Goal: Task Accomplishment & Management: Manage account settings

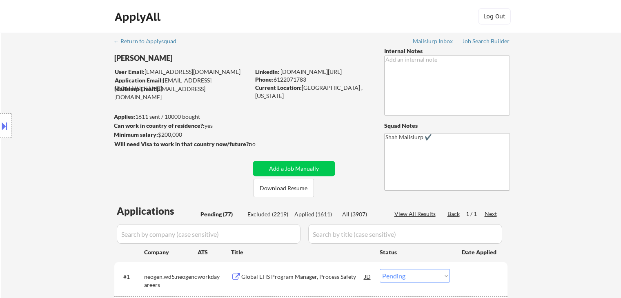
select select ""pending""
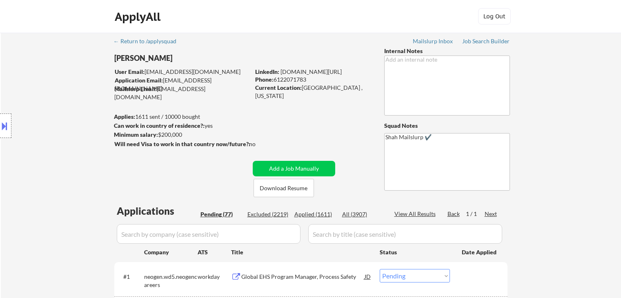
select select ""pending""
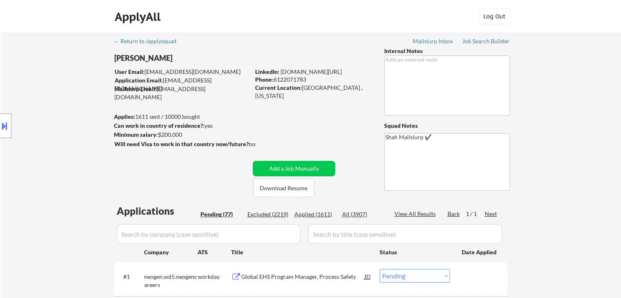
select select ""pending""
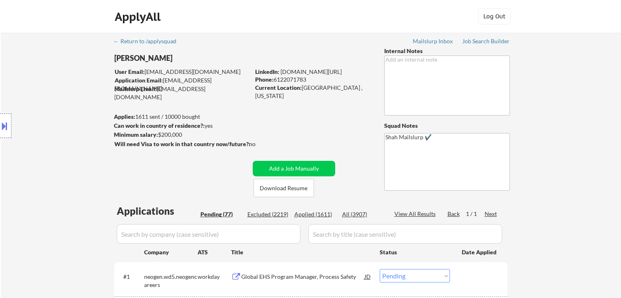
select select ""pending""
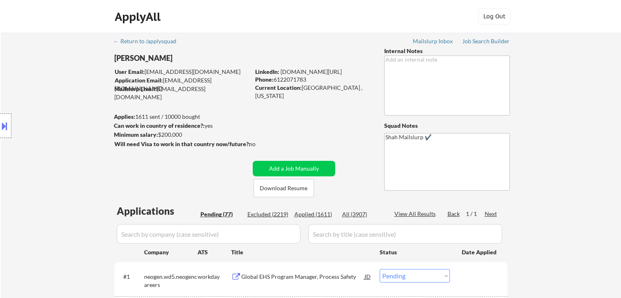
select select ""pending""
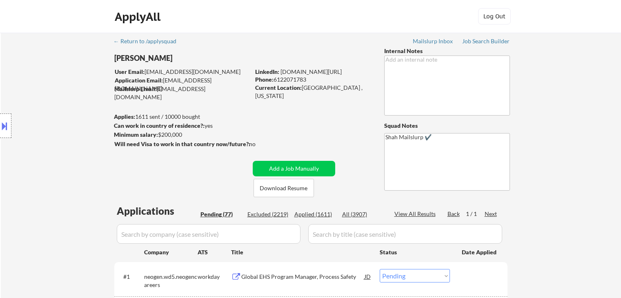
select select ""pending""
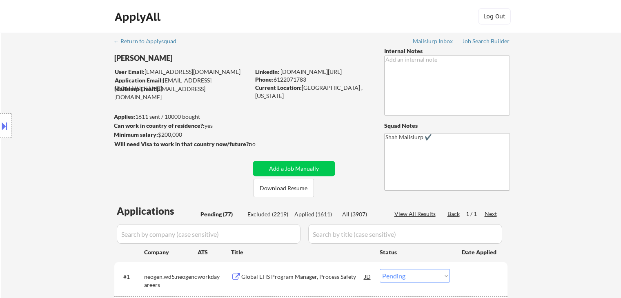
select select ""pending""
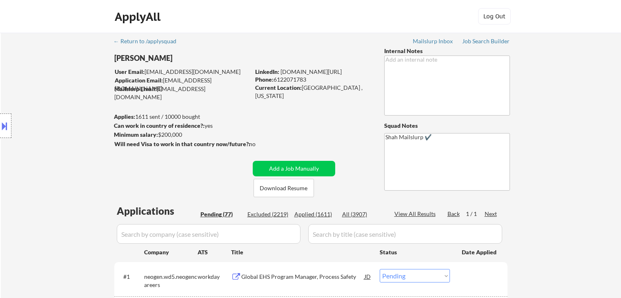
select select ""pending""
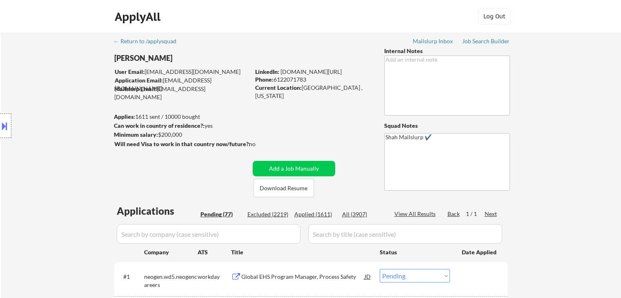
select select ""pending""
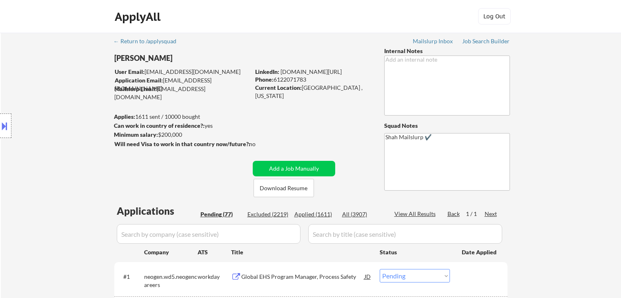
select select ""pending""
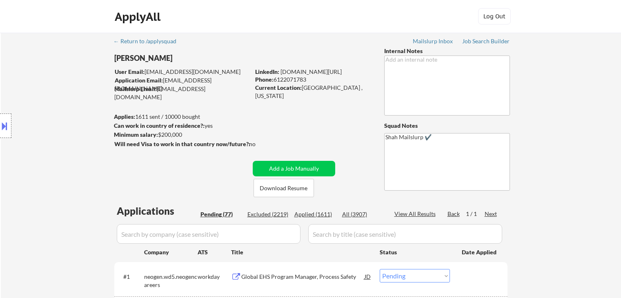
select select ""pending""
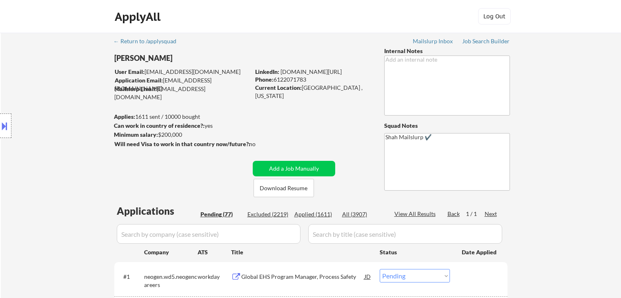
select select ""pending""
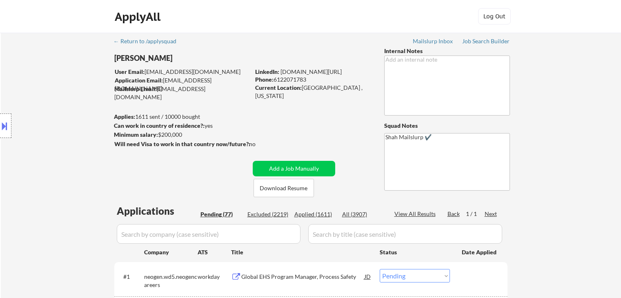
select select ""pending""
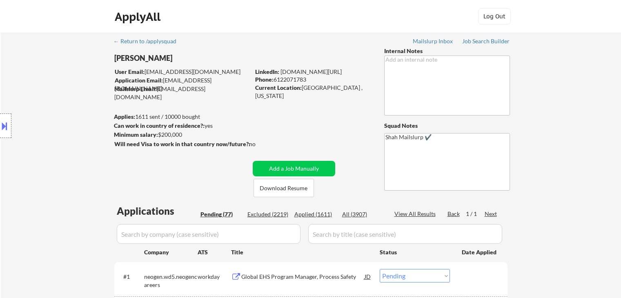
select select ""pending""
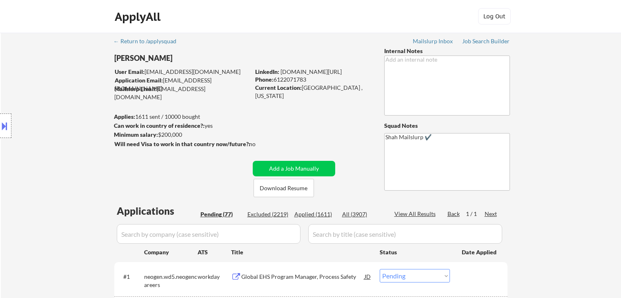
select select ""pending""
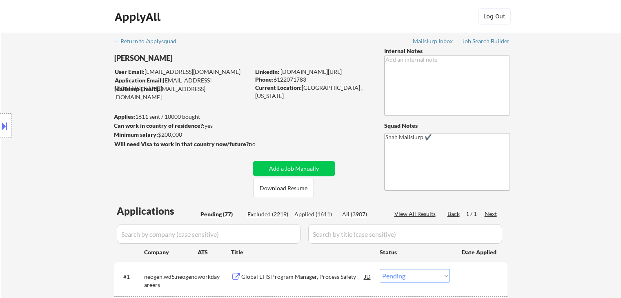
select select ""pending""
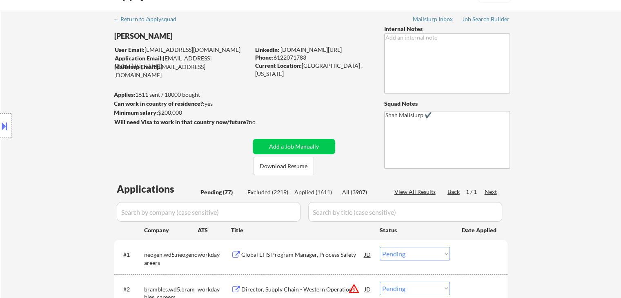
scroll to position [0, 0]
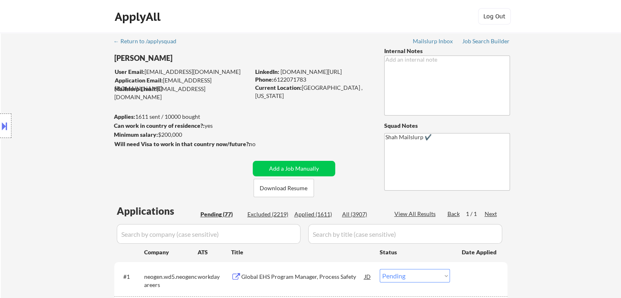
drag, startPoint x: 186, startPoint y: 133, endPoint x: 160, endPoint y: 133, distance: 26.1
click at [160, 133] on div "Minimum salary: $200,000" at bounding box center [182, 135] width 136 height 8
copy div "$200,000"
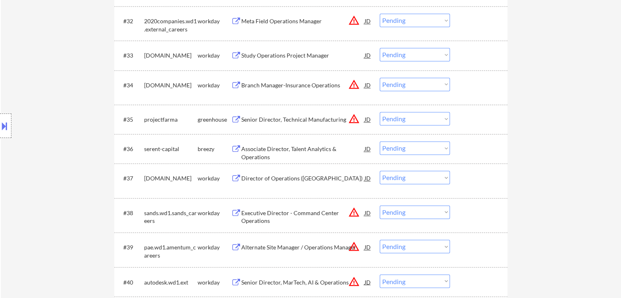
click at [271, 149] on div "Associate Director, Talent Analytics & Operations" at bounding box center [302, 153] width 123 height 16
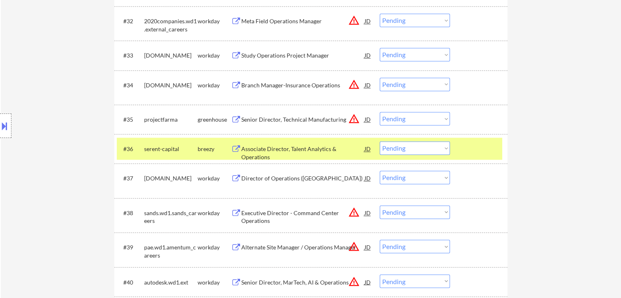
click at [2, 122] on button at bounding box center [4, 125] width 9 height 13
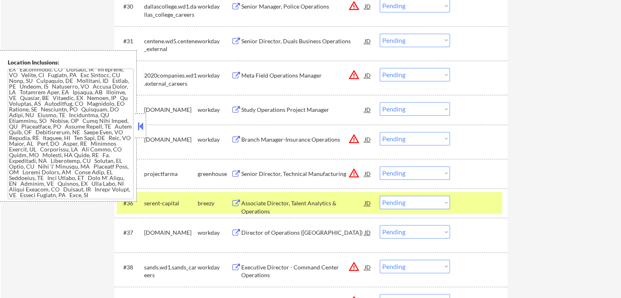
scroll to position [1134, 0]
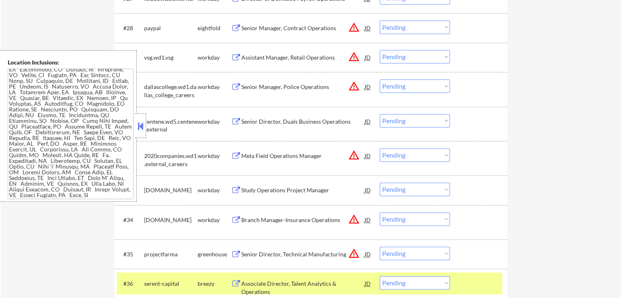
click at [89, 135] on textarea at bounding box center [71, 134] width 126 height 131
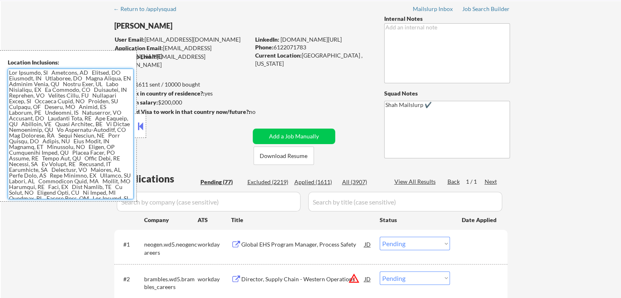
scroll to position [0, 0]
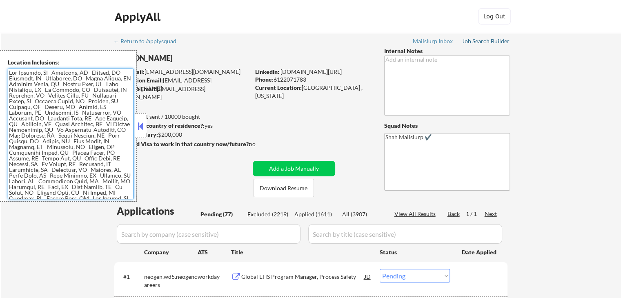
drag, startPoint x: 482, startPoint y: 40, endPoint x: 475, endPoint y: 58, distance: 19.0
click at [483, 40] on div "Job Search Builder" at bounding box center [486, 41] width 48 height 6
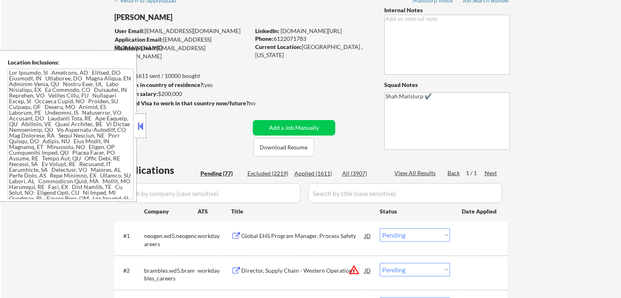
scroll to position [1618, 0]
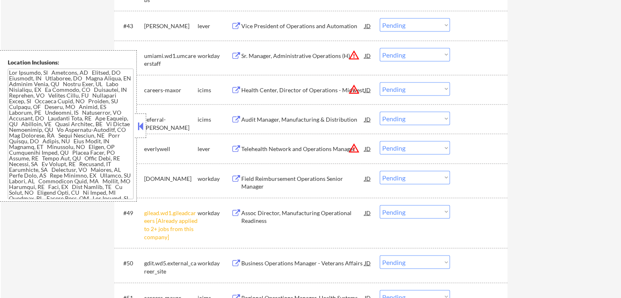
drag, startPoint x: 141, startPoint y: 128, endPoint x: 325, endPoint y: 191, distance: 194.9
click at [141, 128] on button at bounding box center [140, 126] width 9 height 12
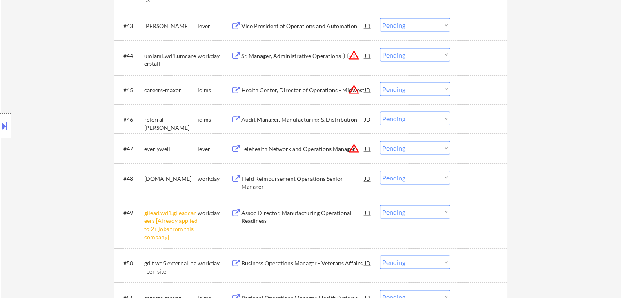
click at [286, 151] on div "Telehealth Network and Operations Manager" at bounding box center [302, 149] width 123 height 8
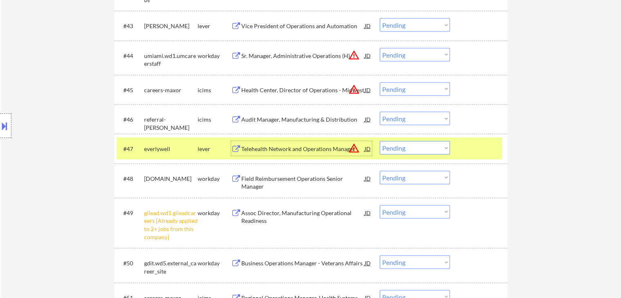
click at [355, 148] on button "warning_amber" at bounding box center [353, 147] width 11 height 11
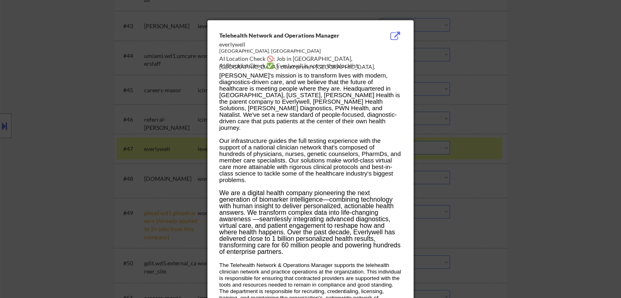
click at [527, 98] on div at bounding box center [310, 149] width 621 height 298
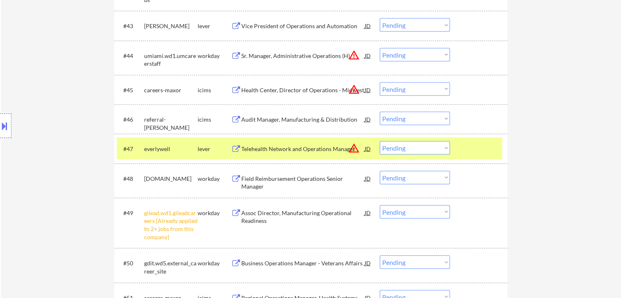
click at [284, 150] on div "Telehealth Network and Operations Manager" at bounding box center [302, 149] width 123 height 8
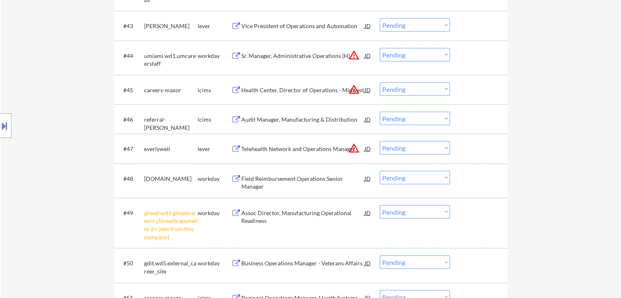
scroll to position [1269, 0]
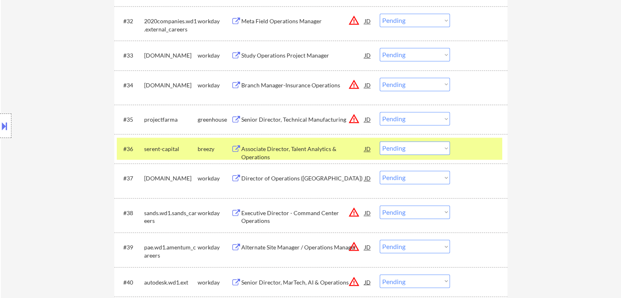
drag, startPoint x: 423, startPoint y: 144, endPoint x: 424, endPoint y: 154, distance: 9.9
click at [423, 144] on select "Choose an option... Pending Applied Excluded (Questions) Excluded (Expired) Exc…" at bounding box center [415, 147] width 70 height 13
click at [380, 141] on select "Choose an option... Pending Applied Excluded (Questions) Excluded (Expired) Exc…" at bounding box center [415, 147] width 70 height 13
select select ""pending""
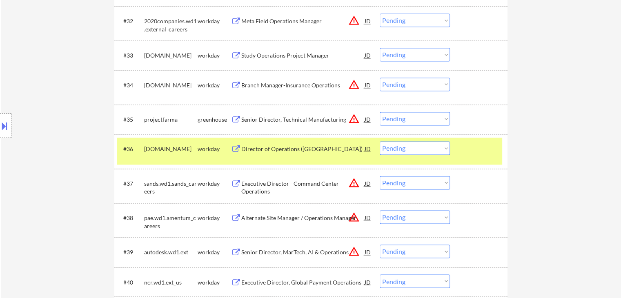
click at [408, 120] on select "Choose an option... Pending Applied Excluded (Questions) Excluded (Expired) Exc…" at bounding box center [415, 118] width 70 height 13
click at [380, 112] on select "Choose an option... Pending Applied Excluded (Questions) Excluded (Expired) Exc…" at bounding box center [415, 118] width 70 height 13
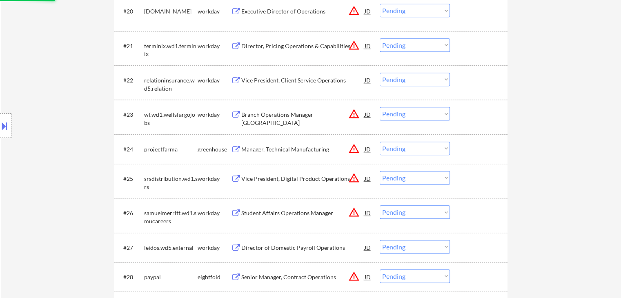
select select ""pending""
click at [426, 147] on select "Choose an option... Pending Applied Excluded (Questions) Excluded (Expired) Exc…" at bounding box center [415, 148] width 70 height 13
click at [380, 142] on select "Choose an option... Pending Applied Excluded (Questions) Excluded (Expired) Exc…" at bounding box center [415, 148] width 70 height 13
select select ""pending""
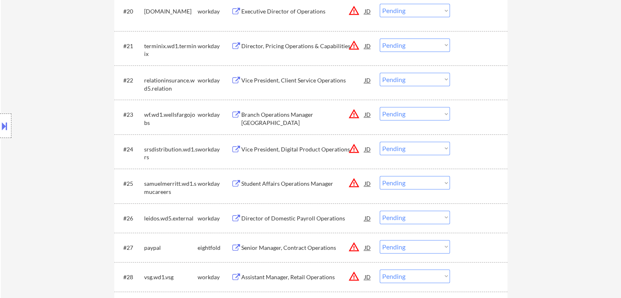
scroll to position [1406, 0]
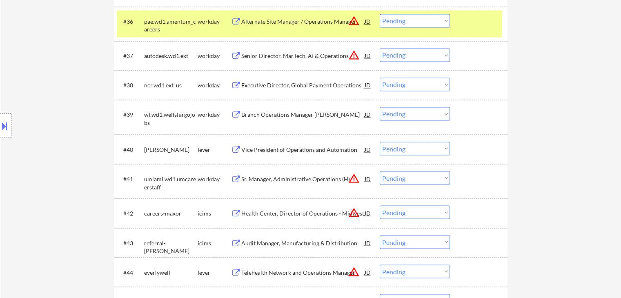
drag, startPoint x: 402, startPoint y: 146, endPoint x: 404, endPoint y: 151, distance: 5.8
click at [402, 146] on select "Choose an option... Pending Applied Excluded (Questions) Excluded (Expired) Exc…" at bounding box center [415, 148] width 70 height 13
click at [380, 142] on select "Choose an option... Pending Applied Excluded (Questions) Excluded (Expired) Exc…" at bounding box center [415, 148] width 70 height 13
select select ""pending""
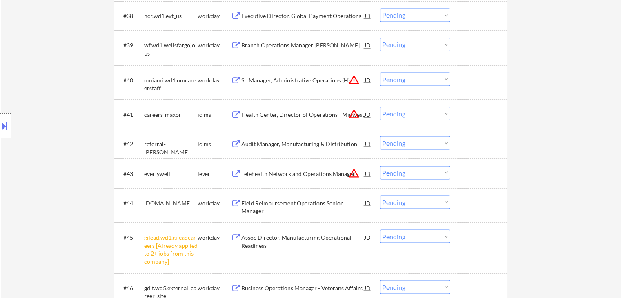
scroll to position [1488, 0]
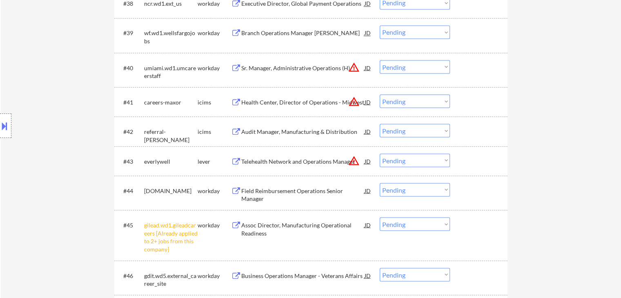
click at [417, 160] on select "Choose an option... Pending Applied Excluded (Questions) Excluded (Expired) Exc…" at bounding box center [415, 159] width 70 height 13
click at [380, 153] on select "Choose an option... Pending Applied Excluded (Questions) Excluded (Expired) Exc…" at bounding box center [415, 159] width 70 height 13
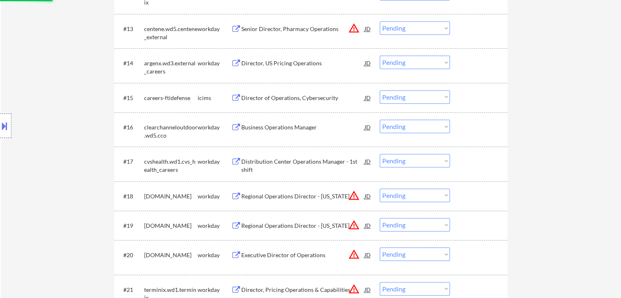
select select ""pending""
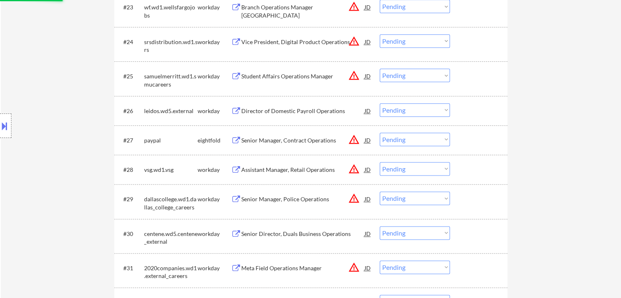
scroll to position [1080, 0]
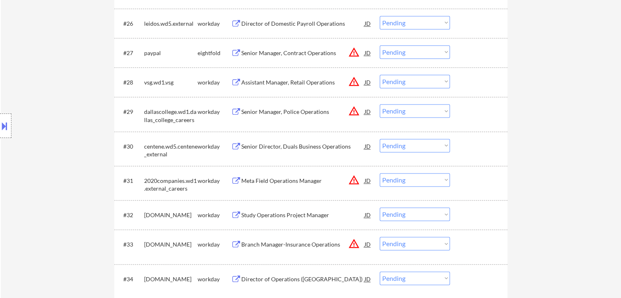
drag, startPoint x: 581, startPoint y: 140, endPoint x: 560, endPoint y: 157, distance: 27.0
click at [581, 140] on div "← Return to /applysquad Mailslurp Inbox Job Search Builder [PERSON_NAME] User E…" at bounding box center [311, 297] width 620 height 2688
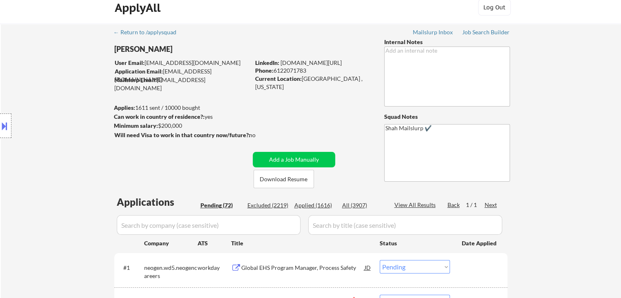
scroll to position [0, 0]
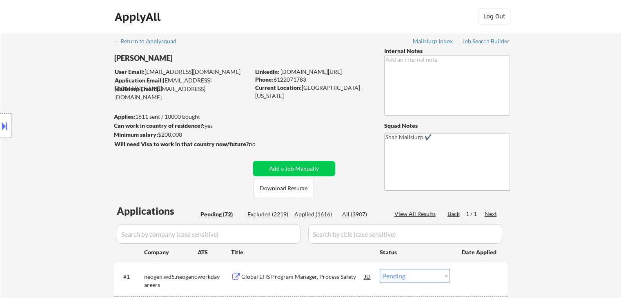
click at [58, 149] on div "Location Inclusions:" at bounding box center [73, 125] width 146 height 151
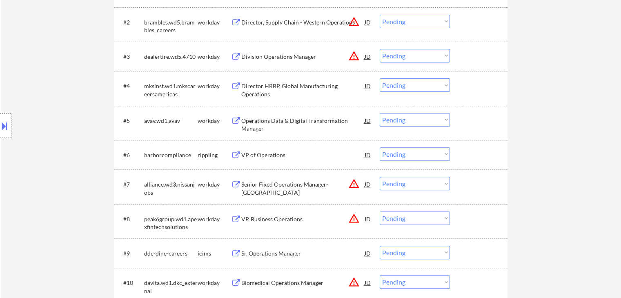
scroll to position [245, 0]
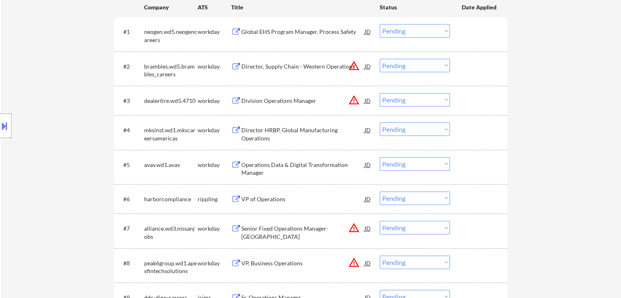
click at [354, 65] on button "warning_amber" at bounding box center [353, 65] width 11 height 11
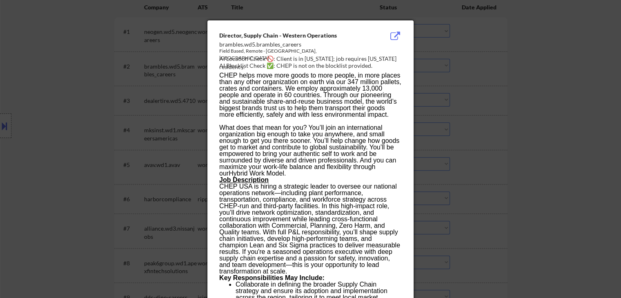
click at [510, 75] on div at bounding box center [310, 149] width 621 height 298
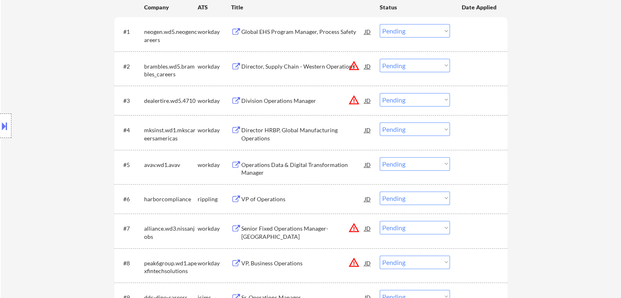
click at [318, 66] on div "Director, Supply Chain - Western Operations" at bounding box center [302, 66] width 123 height 8
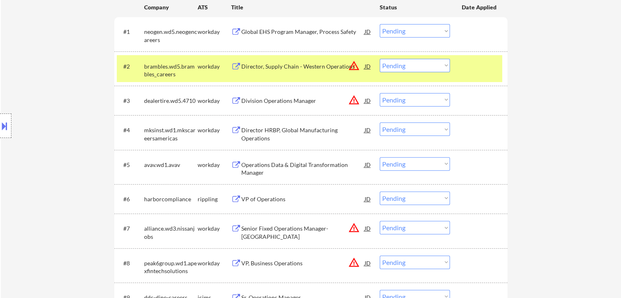
click at [292, 99] on div "Division Operations Manager" at bounding box center [302, 101] width 123 height 8
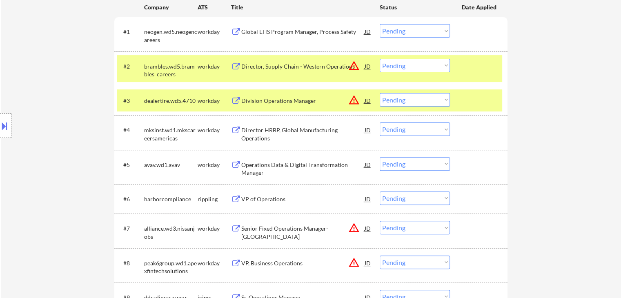
scroll to position [367, 0]
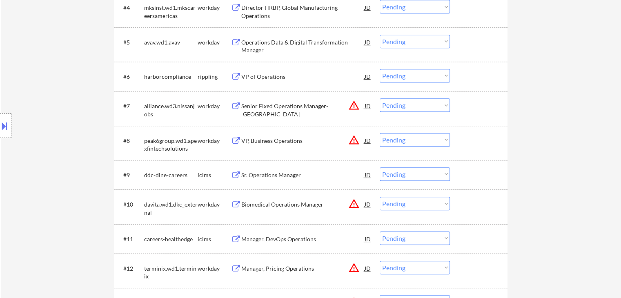
click at [301, 102] on div "Senior Fixed Operations Manager- [GEOGRAPHIC_DATA]" at bounding box center [302, 110] width 123 height 16
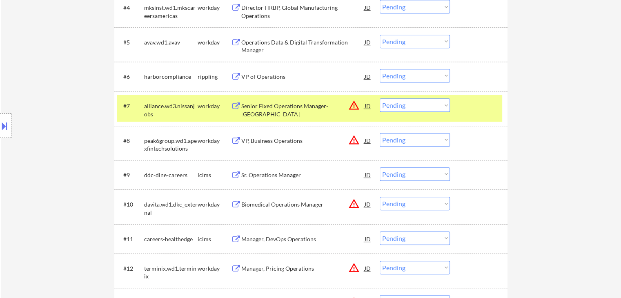
scroll to position [408, 0]
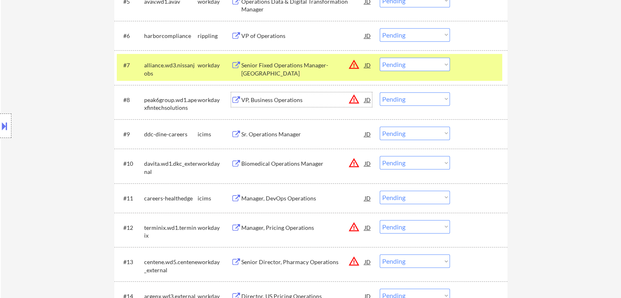
click at [276, 98] on div "VP, Business Operations" at bounding box center [302, 100] width 123 height 8
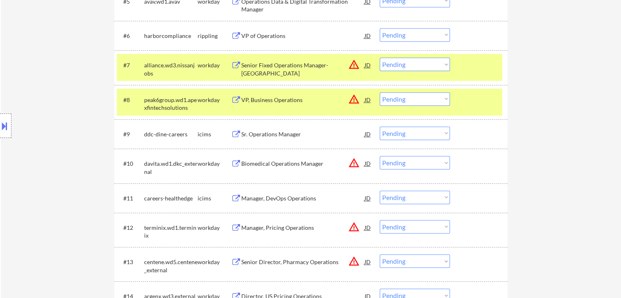
click at [282, 161] on div "Biomedical Operations Manager" at bounding box center [302, 164] width 123 height 8
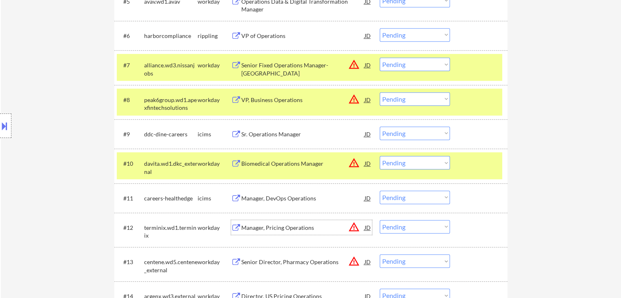
click at [287, 227] on div "Manager, Pricing Operations" at bounding box center [302, 228] width 123 height 8
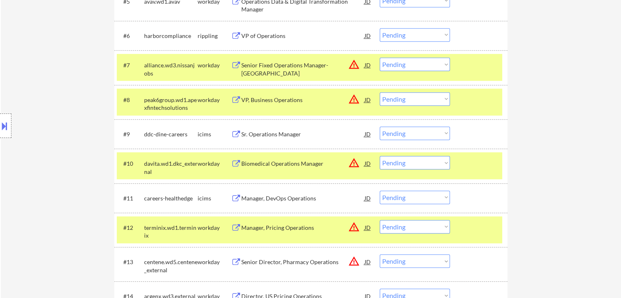
scroll to position [490, 0]
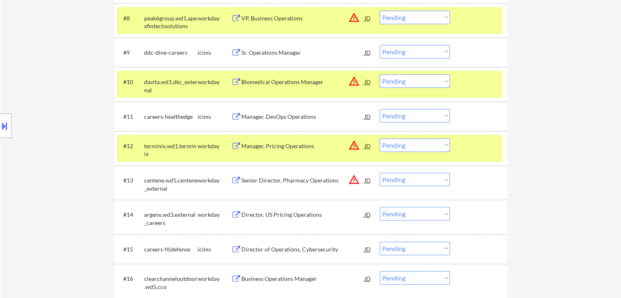
click at [318, 180] on div "Senior Director, Pharmacy Operations" at bounding box center [302, 180] width 123 height 8
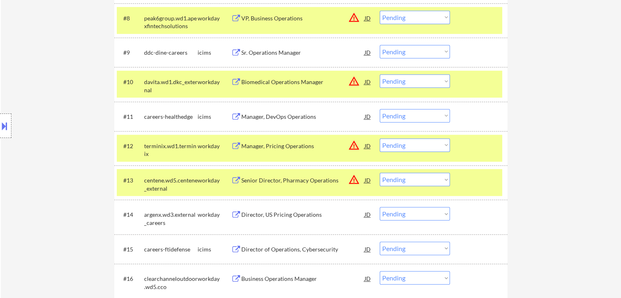
scroll to position [196, 0]
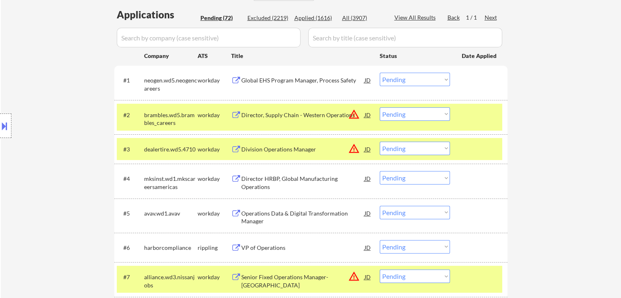
click at [412, 144] on select "Choose an option... Pending Applied Excluded (Questions) Excluded (Expired) Exc…" at bounding box center [415, 148] width 70 height 13
click at [380, 142] on select "Choose an option... Pending Applied Excluded (Questions) Excluded (Expired) Exc…" at bounding box center [415, 148] width 70 height 13
select select ""pending""
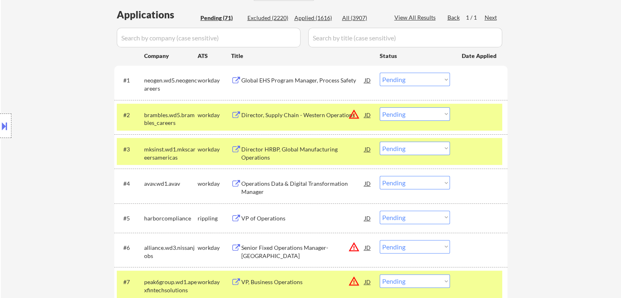
scroll to position [278, 0]
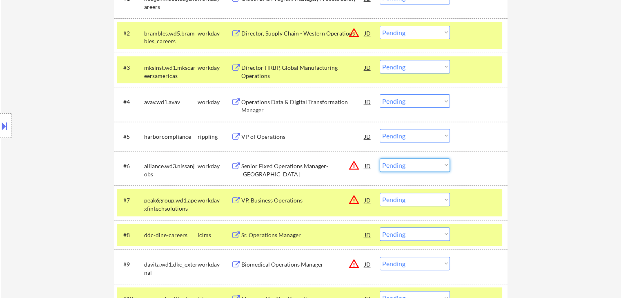
drag, startPoint x: 421, startPoint y: 167, endPoint x: 413, endPoint y: 165, distance: 7.9
click at [421, 167] on select "Choose an option... Pending Applied Excluded (Questions) Excluded (Expired) Exc…" at bounding box center [415, 164] width 70 height 13
click at [380, 158] on select "Choose an option... Pending Applied Excluded (Questions) Excluded (Expired) Exc…" at bounding box center [415, 164] width 70 height 13
select select ""pending""
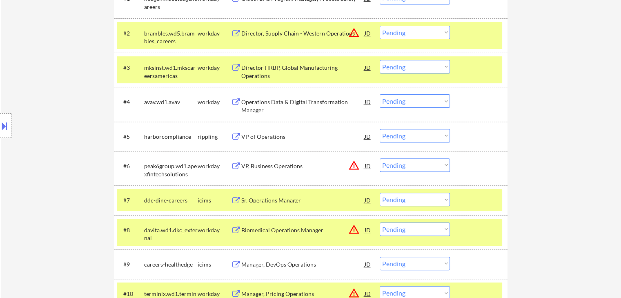
click at [353, 166] on button "warning_amber" at bounding box center [353, 165] width 11 height 11
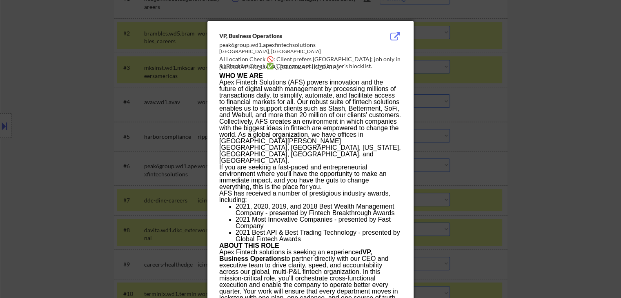
click at [531, 113] on div at bounding box center [310, 149] width 621 height 298
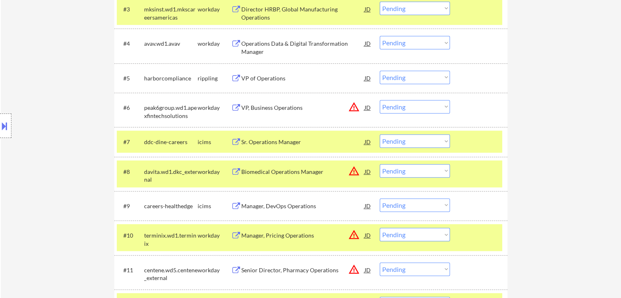
scroll to position [360, 0]
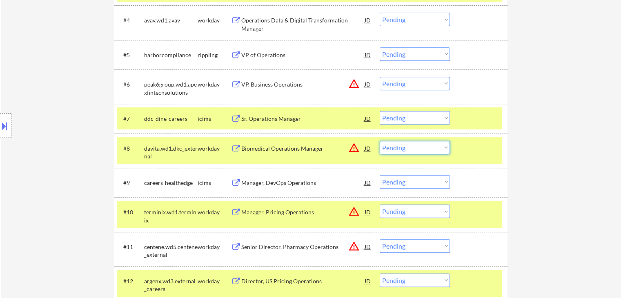
click at [405, 144] on select "Choose an option... Pending Applied Excluded (Questions) Excluded (Expired) Exc…" at bounding box center [415, 147] width 70 height 13
click at [400, 149] on select "Choose an option... Pending Applied Excluded (Questions) Excluded (Expired) Exc…" at bounding box center [415, 147] width 70 height 13
click at [380, 141] on select "Choose an option... Pending Applied Excluded (Questions) Excluded (Expired) Exc…" at bounding box center [415, 147] width 70 height 13
select select ""pending""
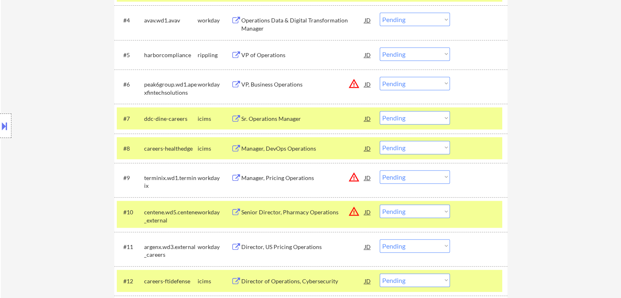
drag, startPoint x: 414, startPoint y: 177, endPoint x: 409, endPoint y: 178, distance: 5.4
click at [414, 177] on select "Choose an option... Pending Applied Excluded (Questions) Excluded (Expired) Exc…" at bounding box center [415, 176] width 70 height 13
click at [429, 176] on select "Choose an option... Pending Applied Excluded (Questions) Excluded (Expired) Exc…" at bounding box center [415, 176] width 70 height 13
click at [380, 170] on select "Choose an option... Pending Applied Excluded (Questions) Excluded (Expired) Exc…" at bounding box center [415, 176] width 70 height 13
select select ""pending""
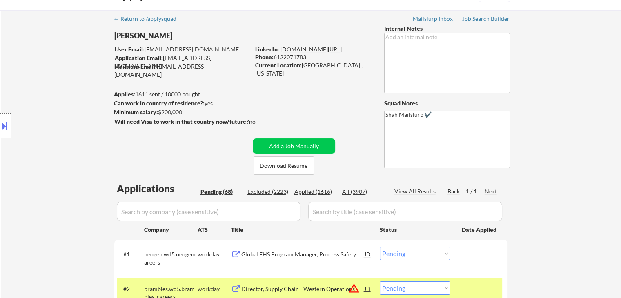
scroll to position [0, 0]
